Goal: Transaction & Acquisition: Purchase product/service

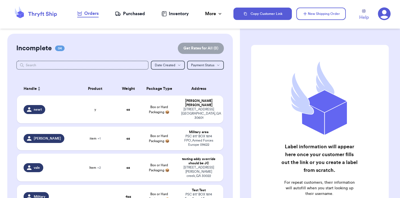
click at [380, 14] on icon at bounding box center [384, 14] width 13 height 13
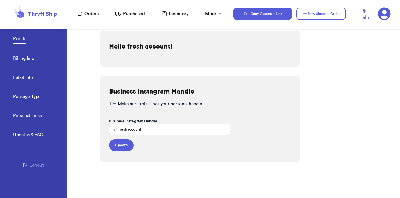
click at [39, 162] on button "Logout" at bounding box center [33, 165] width 21 height 7
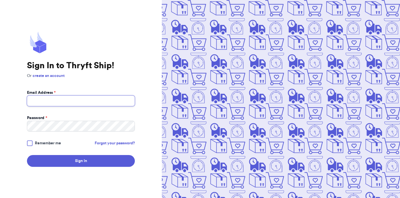
click at [113, 98] on input "Email Address *" at bounding box center [81, 100] width 108 height 11
type input "valeria+8@thryftship.com"
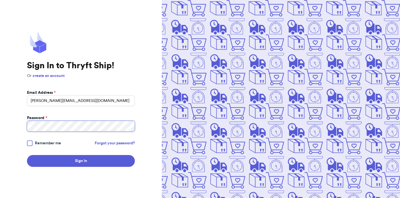
click at [27, 155] on button "Sign In" at bounding box center [81, 161] width 108 height 12
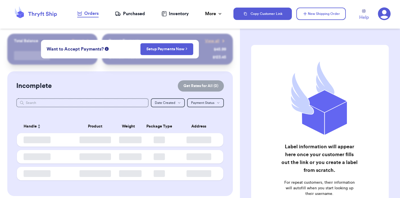
checkbox input "false"
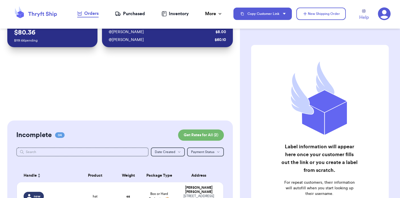
scroll to position [24, 0]
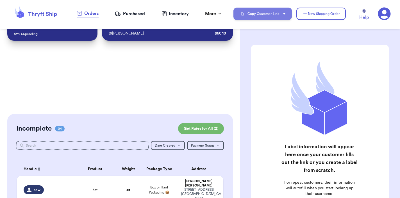
click at [255, 9] on button "Copy Customer Link" at bounding box center [262, 14] width 58 height 12
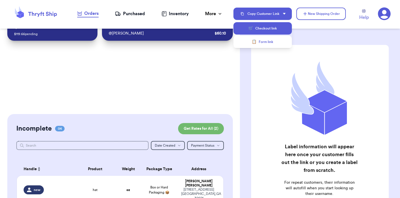
click at [246, 27] on button "🛒 Checkout link" at bounding box center [262, 28] width 58 height 12
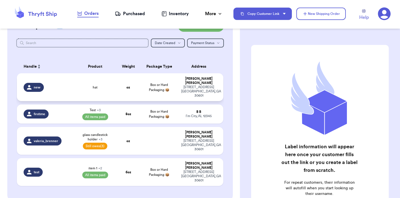
scroll to position [129, 0]
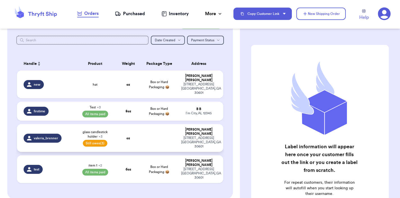
click at [156, 129] on td at bounding box center [159, 138] width 37 height 28
select select "paid"
select select "unpaid"
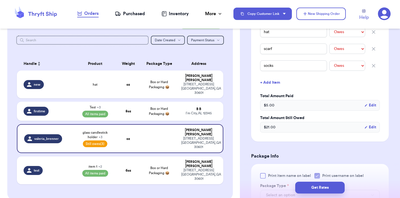
scroll to position [171, 0]
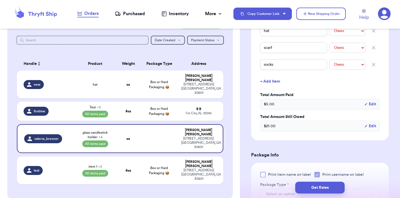
click at [131, 15] on div "Purchased" at bounding box center [130, 13] width 30 height 7
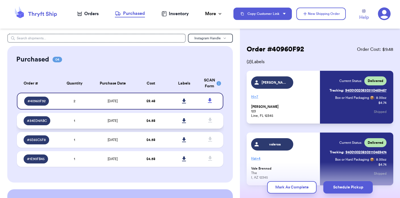
click at [134, 119] on td "$ 4.58" at bounding box center [150, 121] width 33 height 16
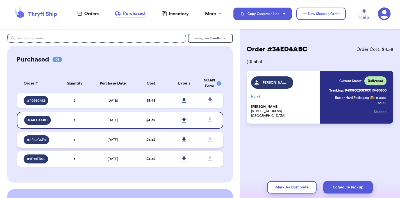
click at [134, 138] on td "$ 4.58" at bounding box center [150, 140] width 33 height 16
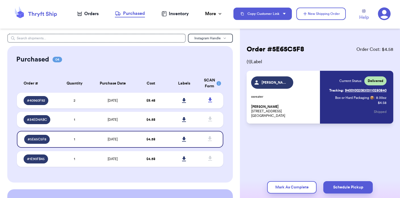
click at [132, 150] on table "Order # Quantity Purchase Date Cost Labels SCAN Form # 40960F92 2 8/27/2025 $ 9…" at bounding box center [119, 122] width 207 height 103
click at [134, 120] on td "$ 4.58" at bounding box center [150, 120] width 33 height 16
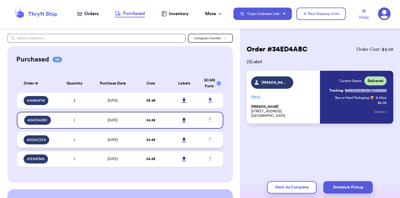
click at [134, 139] on td "$ 4.58" at bounding box center [150, 140] width 33 height 16
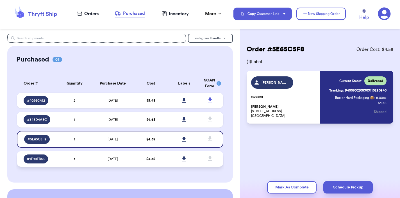
click at [134, 154] on td "$ 4.58" at bounding box center [150, 159] width 33 height 16
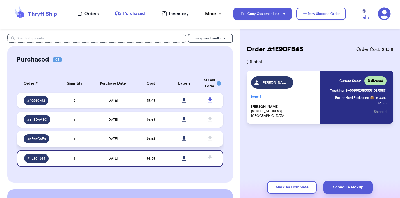
click at [134, 144] on td "$ 4.58" at bounding box center [150, 139] width 33 height 16
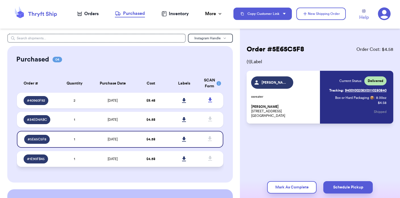
click at [130, 156] on td "8/18/2025" at bounding box center [112, 159] width 43 height 16
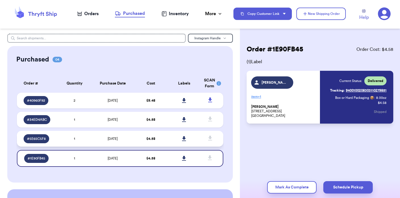
click at [130, 139] on td "8/18/2025" at bounding box center [112, 139] width 43 height 16
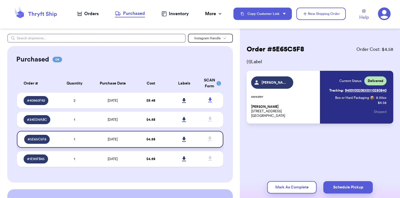
click at [130, 139] on td "8/18/2025" at bounding box center [112, 139] width 43 height 17
click at [130, 156] on td "8/18/2025" at bounding box center [112, 159] width 43 height 16
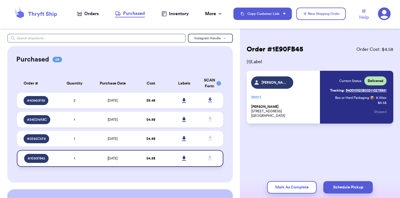
click at [130, 156] on td "8/18/2025" at bounding box center [112, 158] width 43 height 17
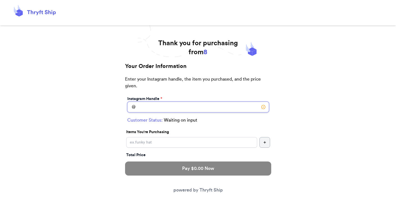
click at [232, 109] on input "Instagram Handle *" at bounding box center [197, 107] width 141 height 11
type input "[PERSON_NAME]"
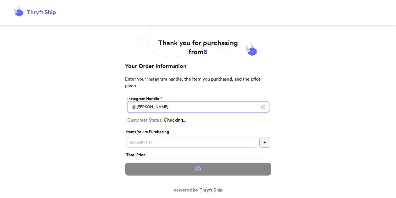
select select "FL"
type input "Line"
type input "12345"
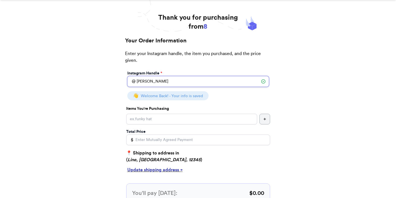
scroll to position [27, 0]
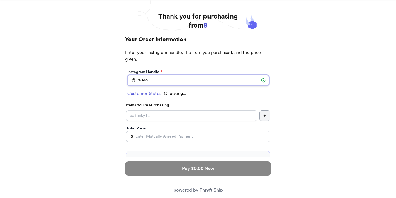
type input "valeroa"
select select "AZ"
type input "I"
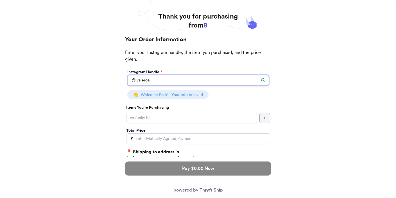
click at [193, 79] on input "valeroa" at bounding box center [197, 80] width 141 height 11
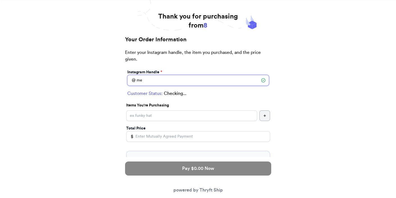
type input "m"
type input "new"
select select "GA"
type input "[GEOGRAPHIC_DATA]"
type input "30601"
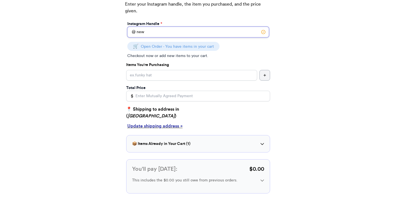
scroll to position [75, 0]
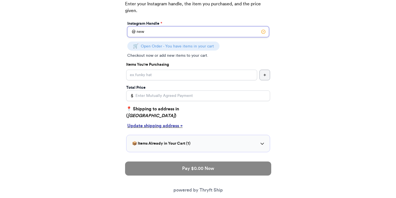
type input "new"
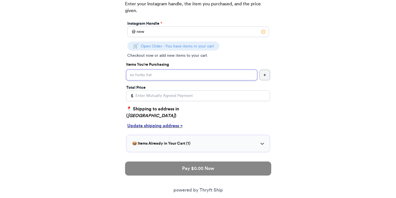
click at [193, 76] on input "Instagram Handle *" at bounding box center [191, 75] width 131 height 11
type input "hat"
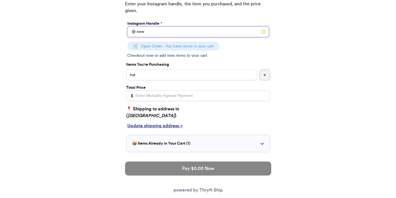
click at [177, 31] on input "new" at bounding box center [197, 31] width 141 height 11
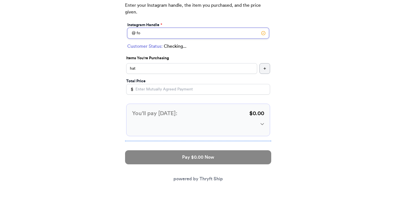
type input "f"
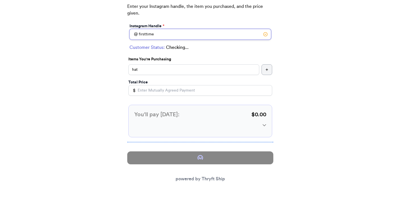
scroll to position [75, 0]
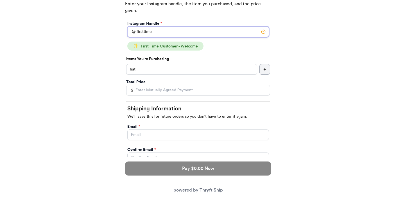
click at [150, 32] on input "firsttime" at bounding box center [197, 31] width 141 height 11
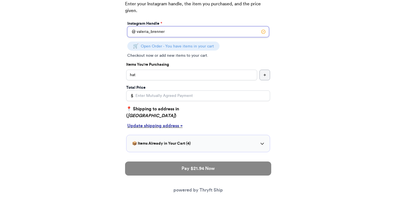
type input "valeria_brenner"
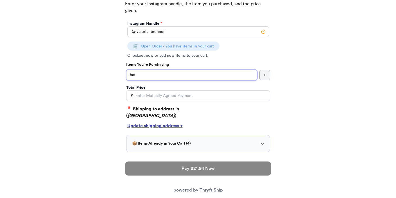
click at [143, 77] on input "hat" at bounding box center [191, 75] width 131 height 11
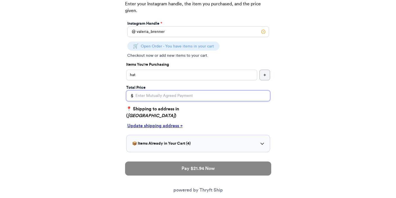
click at [143, 96] on input "Total Price" at bounding box center [198, 95] width 144 height 11
type input "0"
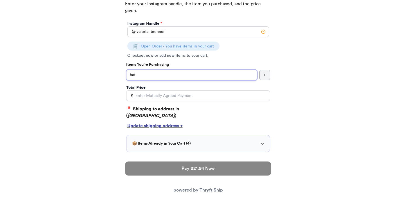
click at [144, 77] on input "hat" at bounding box center [191, 75] width 131 height 11
type input "h"
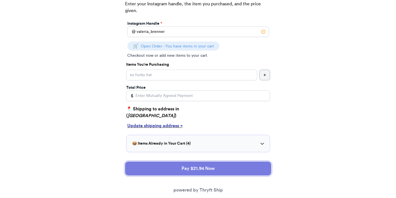
click at [154, 167] on button "Pay $21.94 Now" at bounding box center [198, 168] width 146 height 14
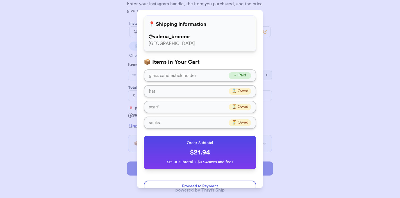
scroll to position [46, 0]
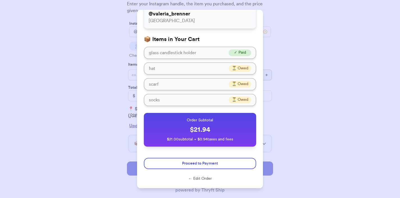
click at [185, 177] on button "← Edit Order" at bounding box center [200, 179] width 112 height 6
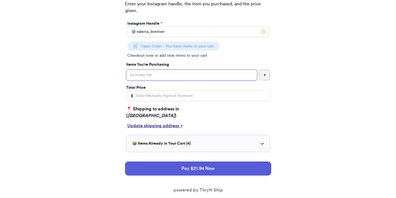
click at [162, 76] on input "Instagram Handle *" at bounding box center [191, 75] width 131 height 11
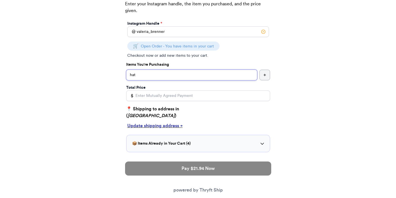
type input "hat"
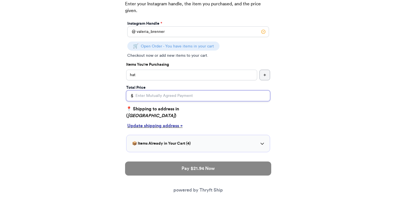
click at [170, 93] on input "Total Price" at bounding box center [198, 95] width 144 height 11
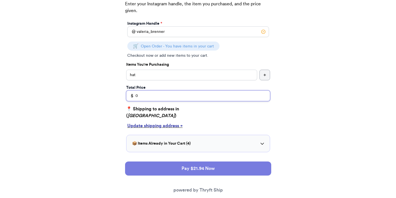
type input "0"
click at [179, 164] on button "Pay $21.94 Now" at bounding box center [198, 168] width 146 height 14
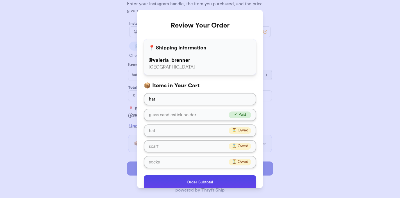
click at [180, 181] on p "Order Subtotal" at bounding box center [199, 182] width 103 height 6
click at [182, 185] on div "Order Subtotal $ 21.94 $ 21.00 subtotal + $ 0.94 taxes and fees" at bounding box center [199, 191] width 103 height 25
click at [182, 183] on p "Order Subtotal" at bounding box center [199, 182] width 103 height 6
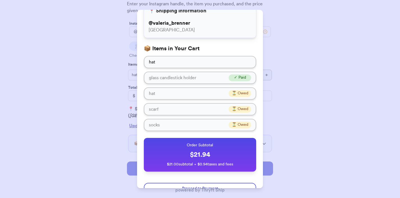
scroll to position [62, 0]
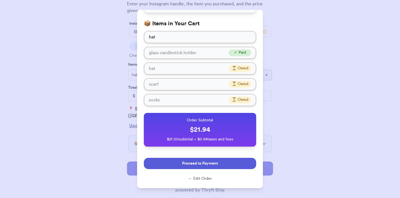
click at [191, 163] on span "Proceed to Payment" at bounding box center [200, 164] width 36 height 6
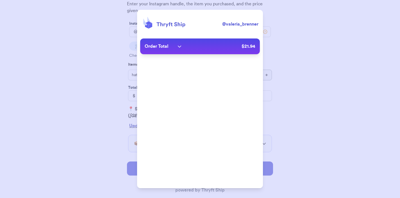
scroll to position [34, 0]
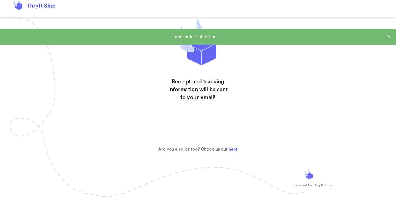
scroll to position [12, 0]
